Goal: Transaction & Acquisition: Purchase product/service

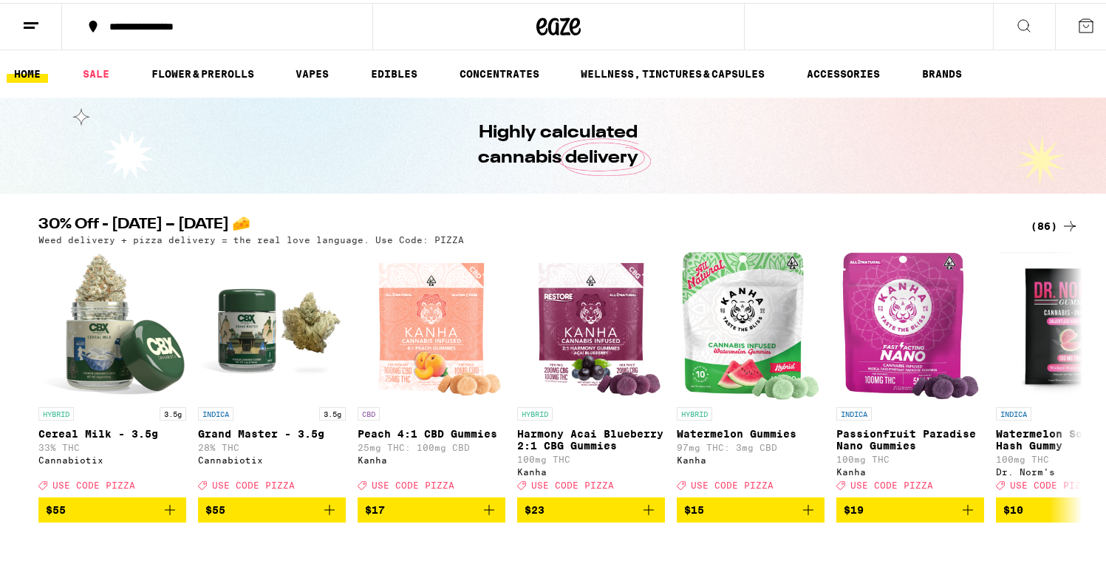
click at [30, 33] on button at bounding box center [31, 24] width 62 height 47
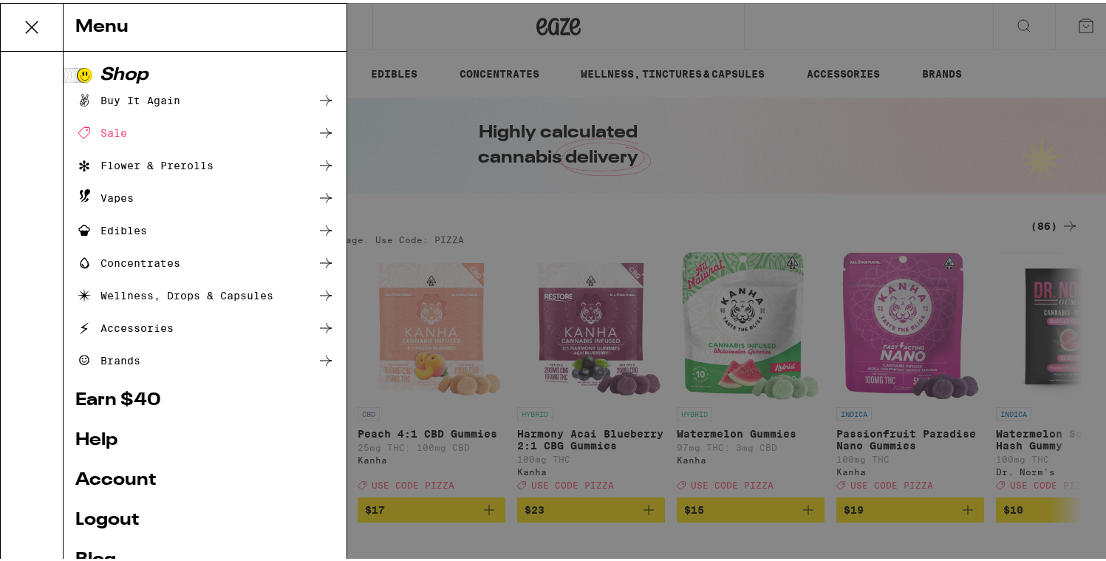
click at [26, 24] on icon at bounding box center [32, 25] width 30 height 30
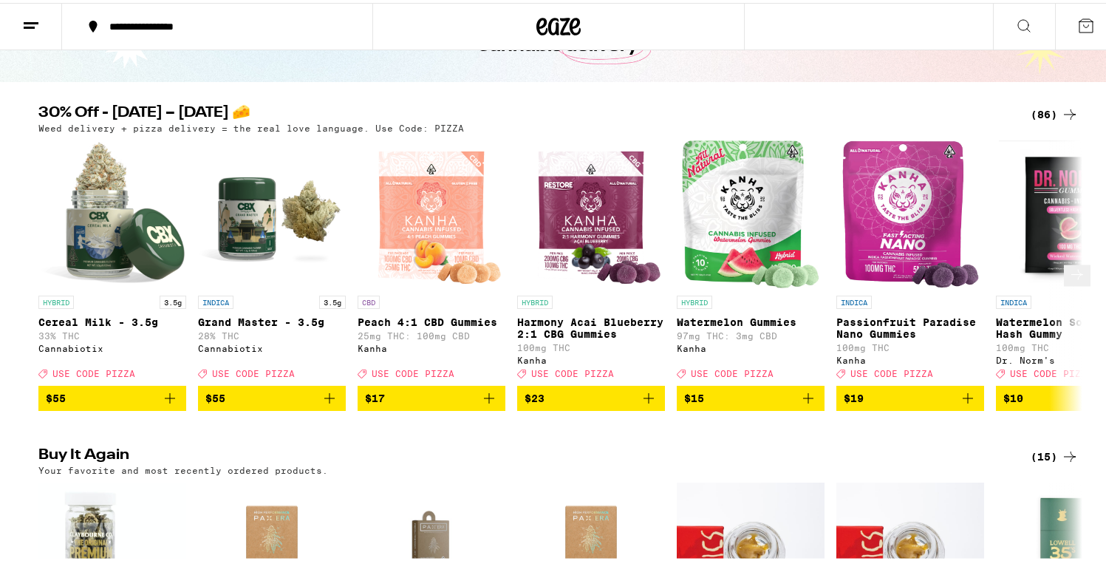
scroll to position [112, 0]
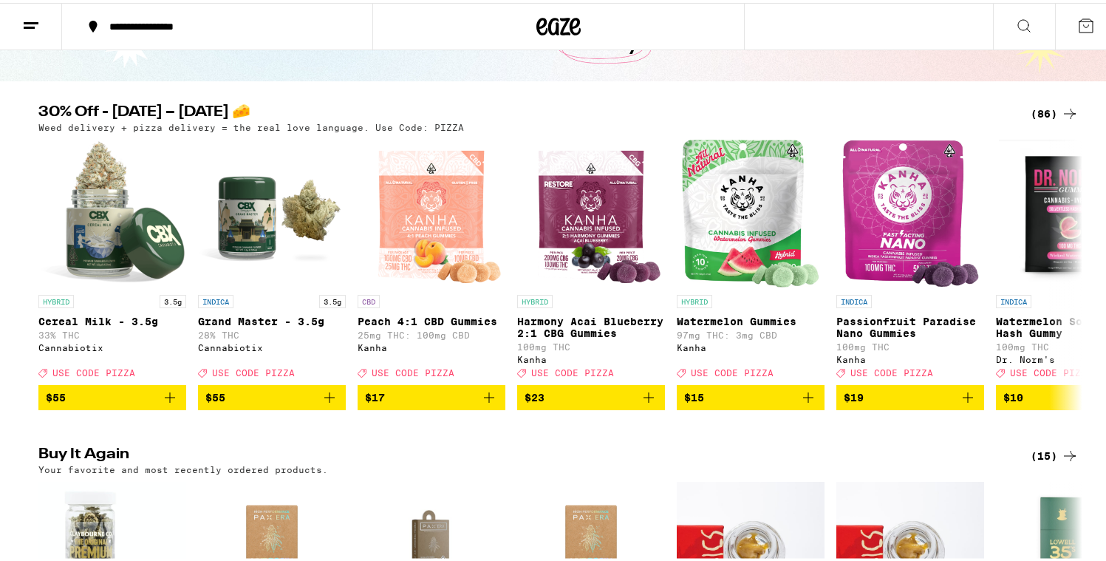
click at [1020, 105] on div "(86)" at bounding box center [1042, 111] width 72 height 18
click at [1031, 107] on div "(86)" at bounding box center [1055, 111] width 48 height 18
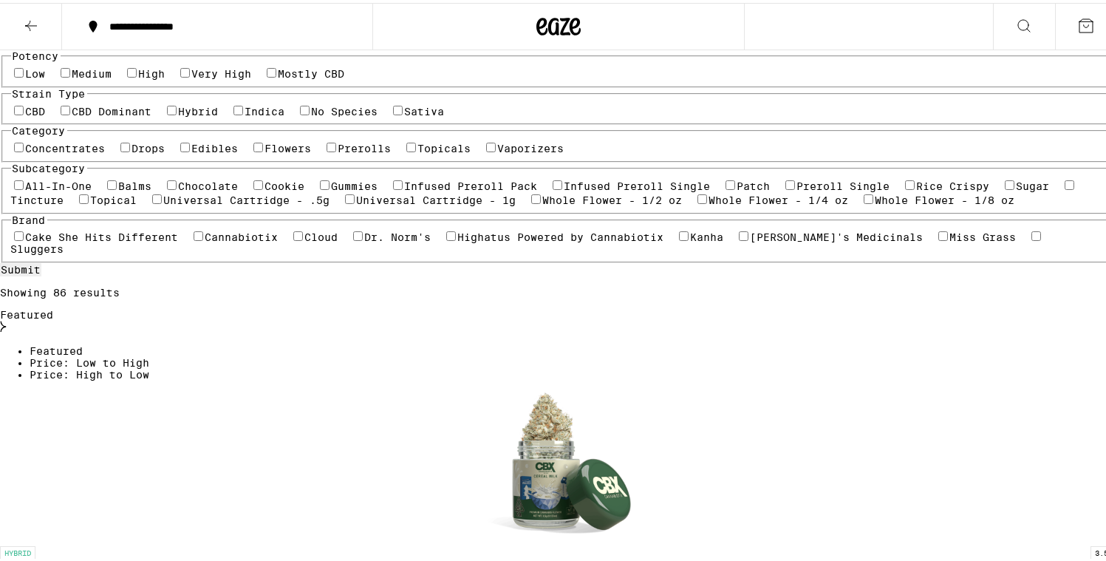
scroll to position [153, 0]
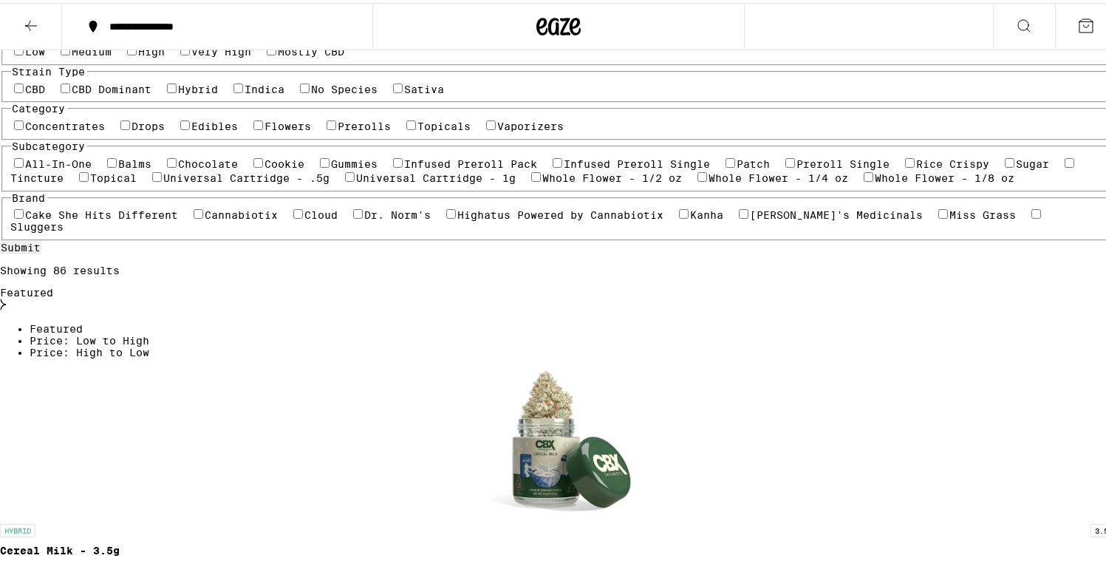
click at [219, 92] on label "Hybrid" at bounding box center [199, 87] width 40 height 12
click at [177, 90] on input "Hybrid" at bounding box center [172, 86] width 10 height 10
checkbox input "true"
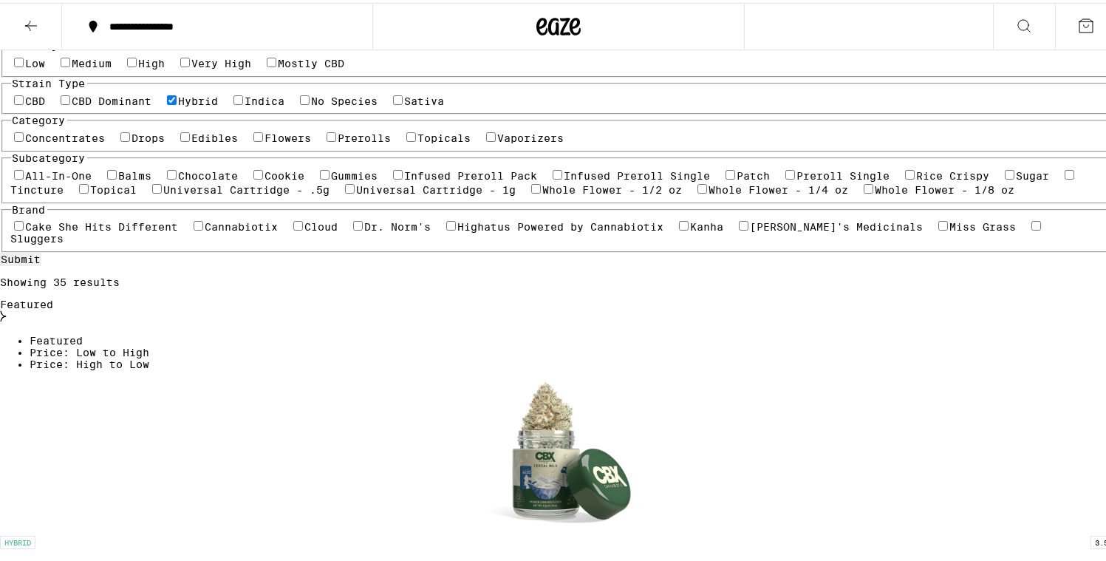
click at [405, 104] on label "Sativa" at bounding box center [425, 98] width 40 height 12
click at [393, 102] on input "Sativa" at bounding box center [398, 97] width 10 height 10
checkbox input "true"
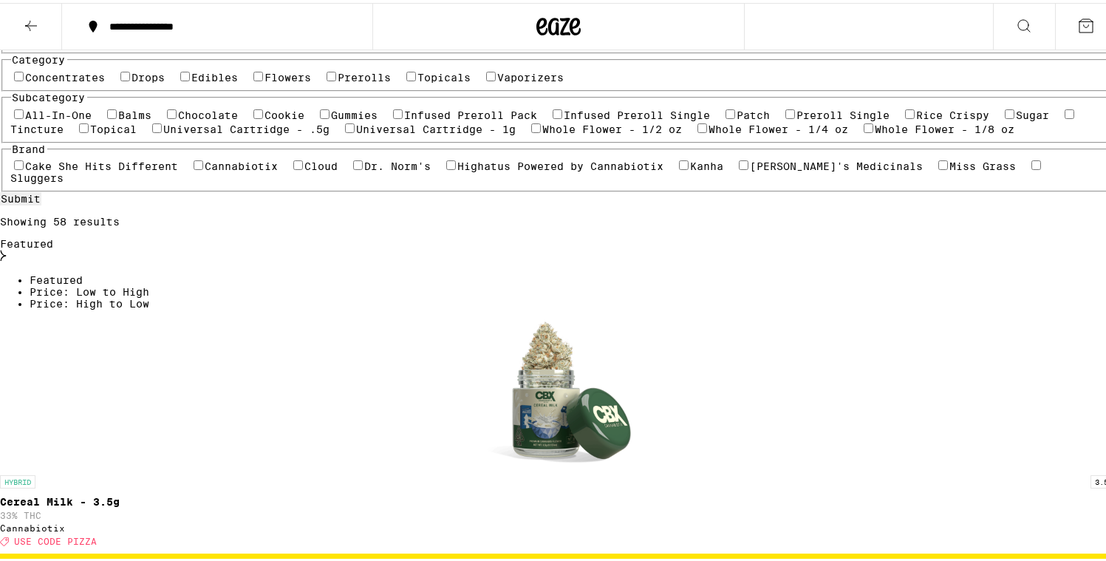
scroll to position [223, 0]
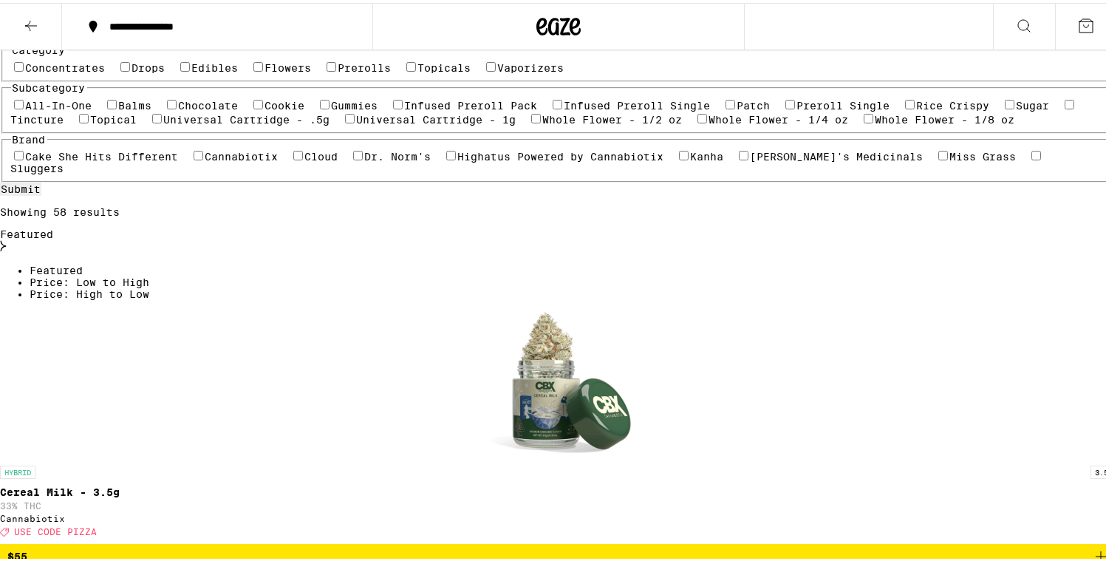
click at [265, 71] on label "Flowers" at bounding box center [288, 65] width 47 height 12
click at [253, 69] on input "Flowers" at bounding box center [258, 64] width 10 height 10
click at [265, 71] on label "Flowers" at bounding box center [288, 65] width 47 height 12
click at [253, 69] on input "Flowers" at bounding box center [258, 64] width 10 height 10
checkbox input "false"
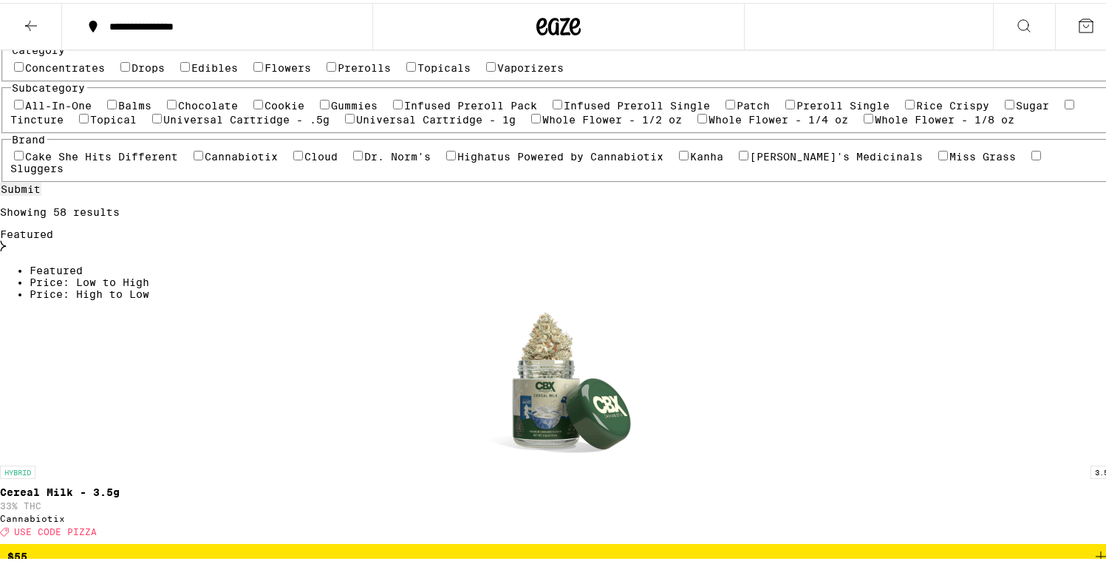
click at [219, 34] on label "Hybrid" at bounding box center [199, 28] width 40 height 12
click at [177, 32] on input "Hybrid" at bounding box center [172, 27] width 10 height 10
checkbox input "false"
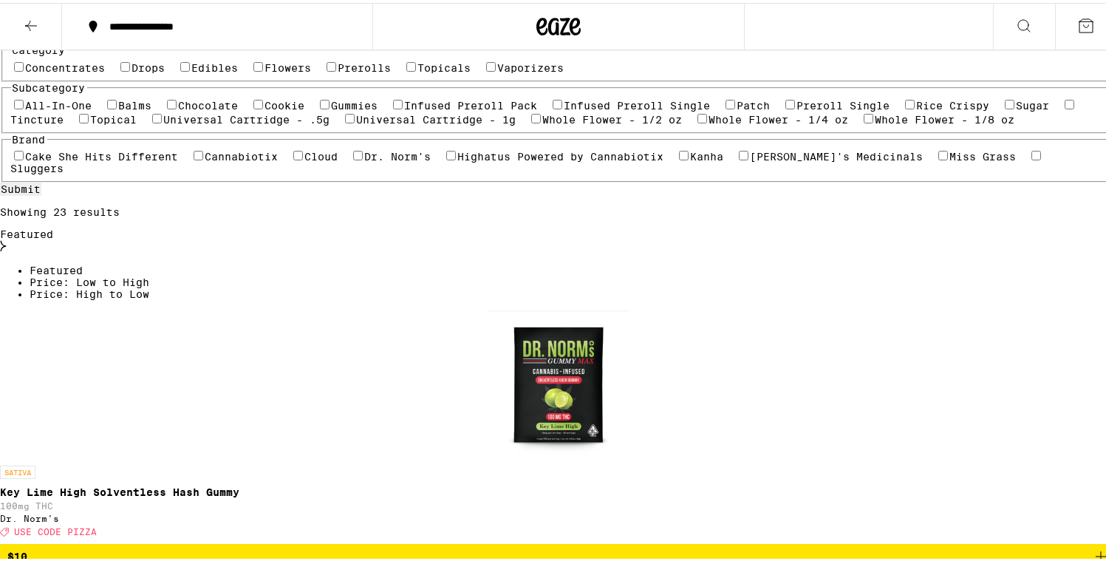
click at [405, 34] on label "Sativa" at bounding box center [425, 28] width 40 height 12
click at [393, 32] on input "Sativa" at bounding box center [398, 27] width 10 height 10
checkbox input "false"
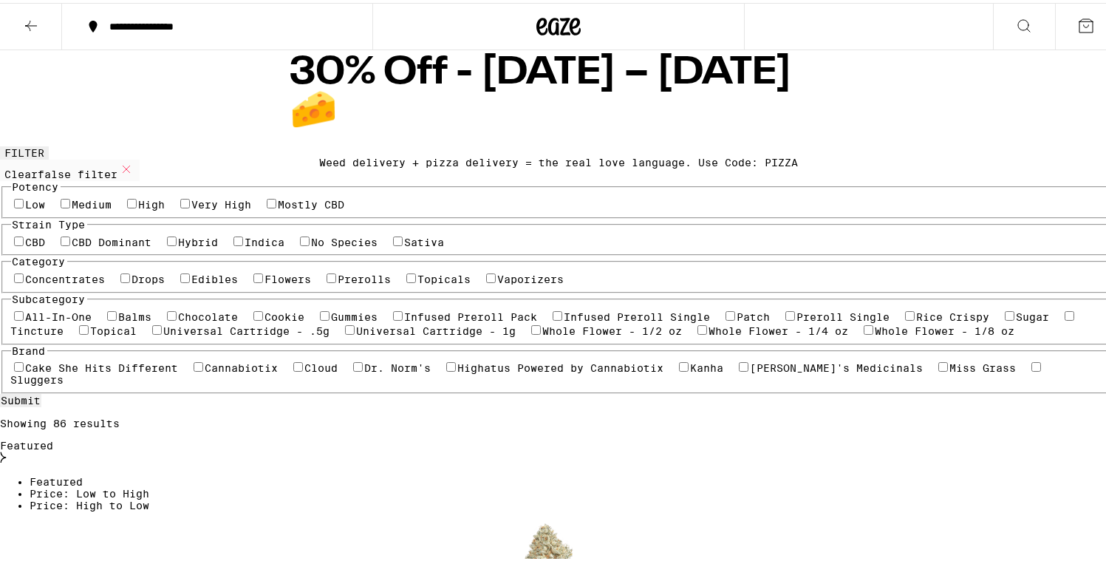
click at [32, 16] on icon at bounding box center [31, 23] width 18 height 18
